Goal: Check status

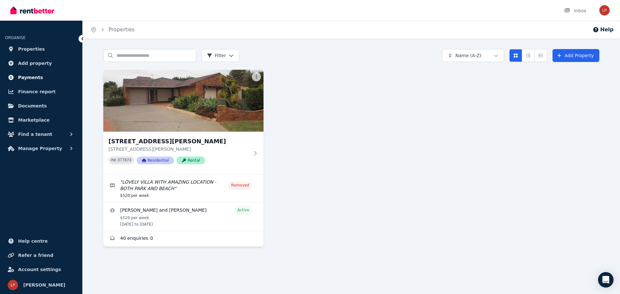
click at [21, 77] on span "Payments" at bounding box center [30, 78] width 25 height 8
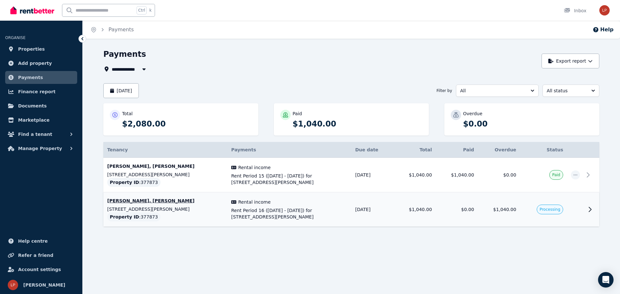
click at [586, 209] on icon at bounding box center [590, 210] width 8 height 8
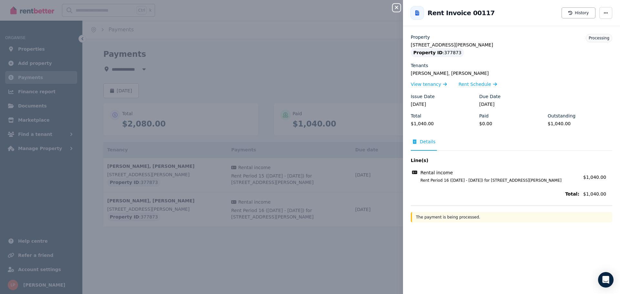
click at [370, 235] on div "Close panel Back to Rent Invoice 00117 History Property [STREET_ADDRESS][PERSON…" at bounding box center [310, 147] width 620 height 294
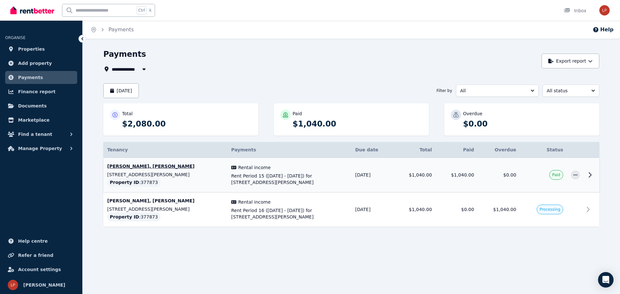
click at [588, 174] on icon at bounding box center [590, 175] width 8 height 8
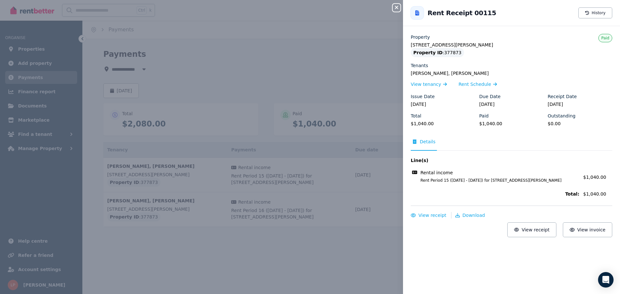
click at [381, 64] on div "Close panel Back to Rent Receipt 00115 History Property [STREET_ADDRESS][PERSON…" at bounding box center [310, 147] width 620 height 294
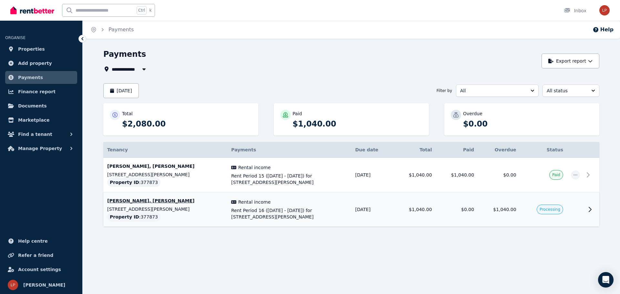
click at [589, 209] on icon at bounding box center [590, 210] width 8 height 8
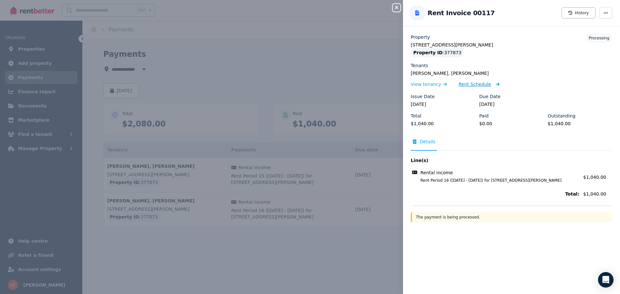
click at [473, 85] on span "Rent Schedule" at bounding box center [474, 84] width 33 height 6
